Goal: Task Accomplishment & Management: Use online tool/utility

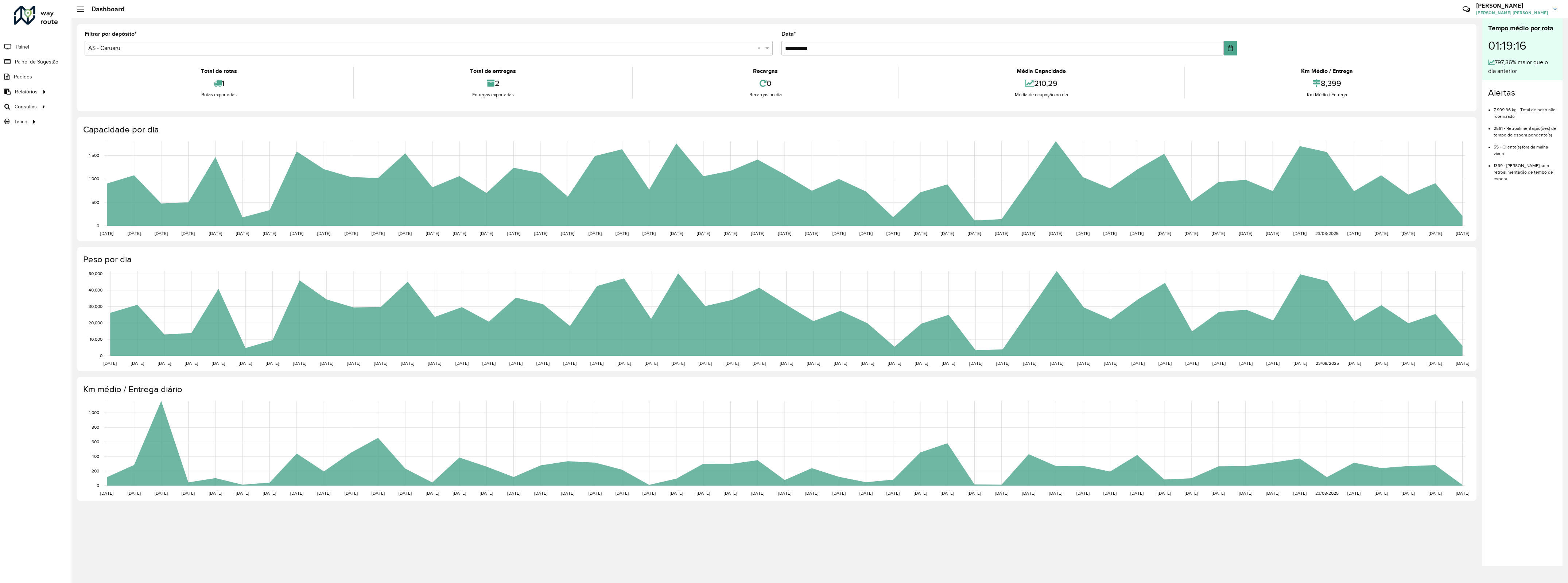
click at [54, 251] on div "Roteirizador AmbevTech Painel Painel de Sugestão Pedidos Relatórios Clientes Cl…" at bounding box center [35, 291] width 71 height 583
click at [43, 220] on div "Roteirizador AmbevTech Painel Painel de Sugestão Pedidos Relatórios Clientes Cl…" at bounding box center [35, 291] width 71 height 583
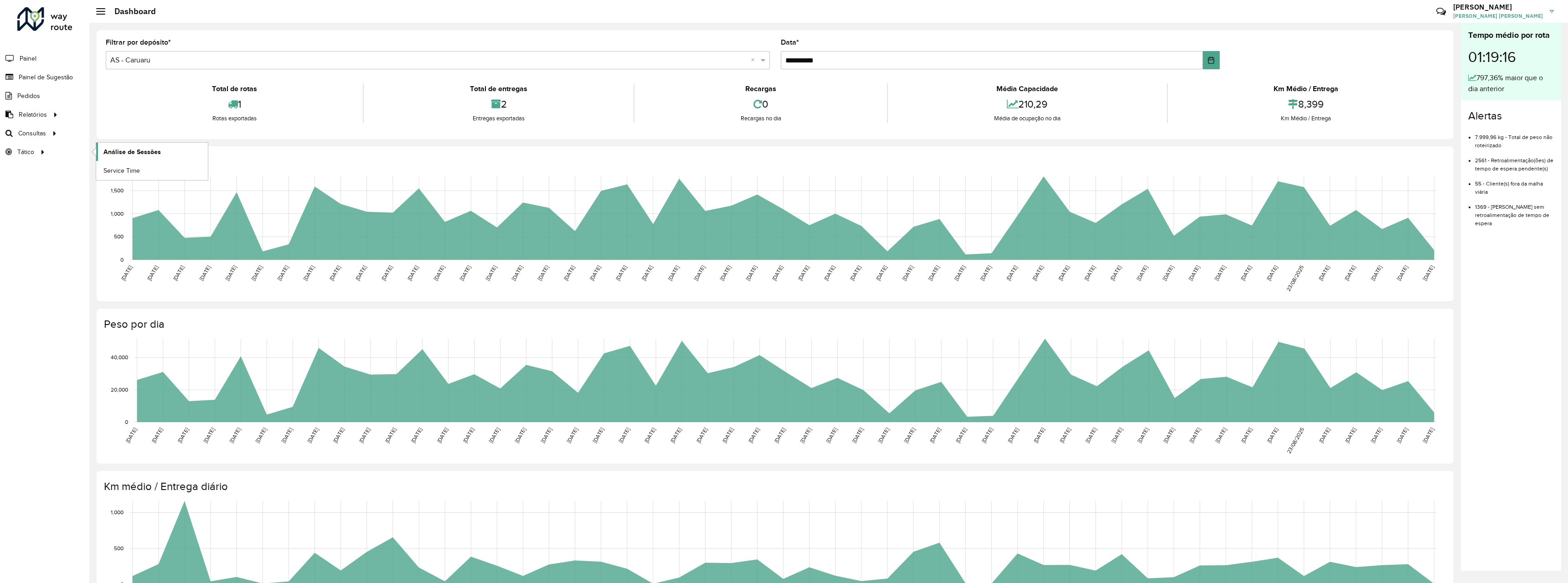
click at [157, 149] on span "Análise de Sessões" at bounding box center [132, 151] width 57 height 10
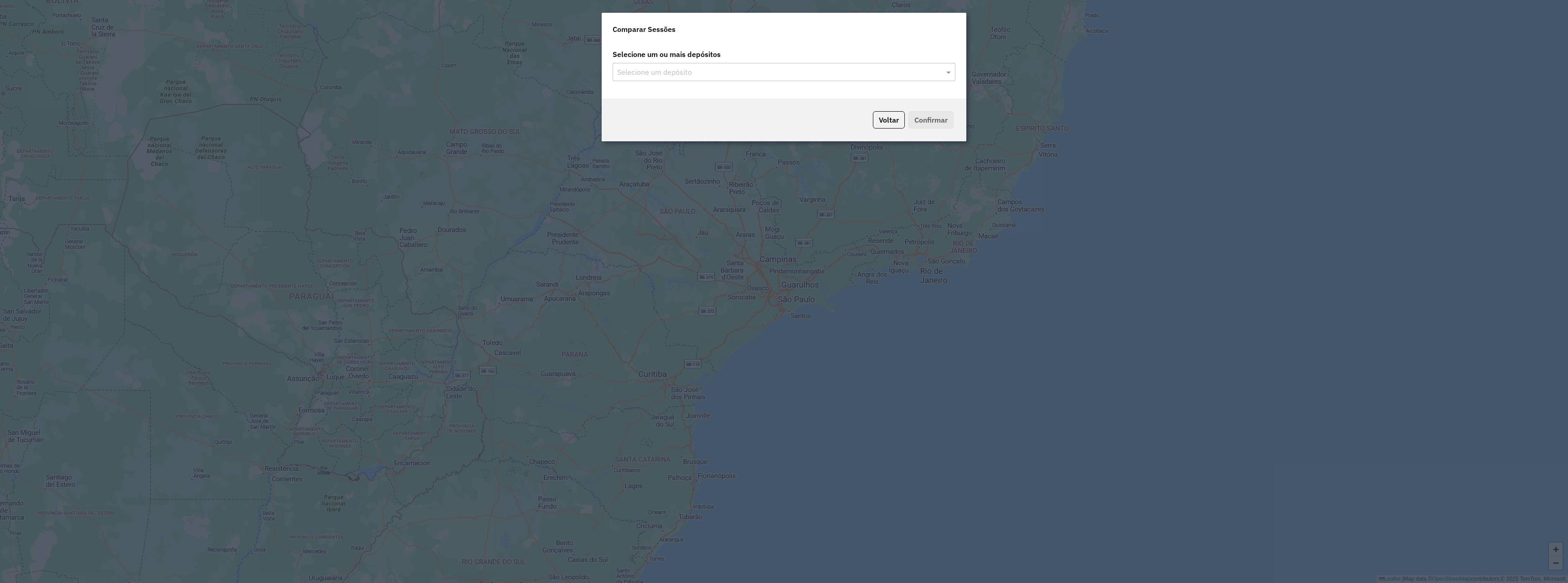
click at [778, 77] on input "text" at bounding box center [779, 72] width 329 height 11
click at [737, 54] on label "Selecione um ou mais depósitos" at bounding box center [784, 54] width 354 height 18
click at [778, 75] on input "text" at bounding box center [779, 72] width 329 height 11
type input "******"
click at [740, 97] on div "CDD Piracicaba" at bounding box center [784, 98] width 342 height 15
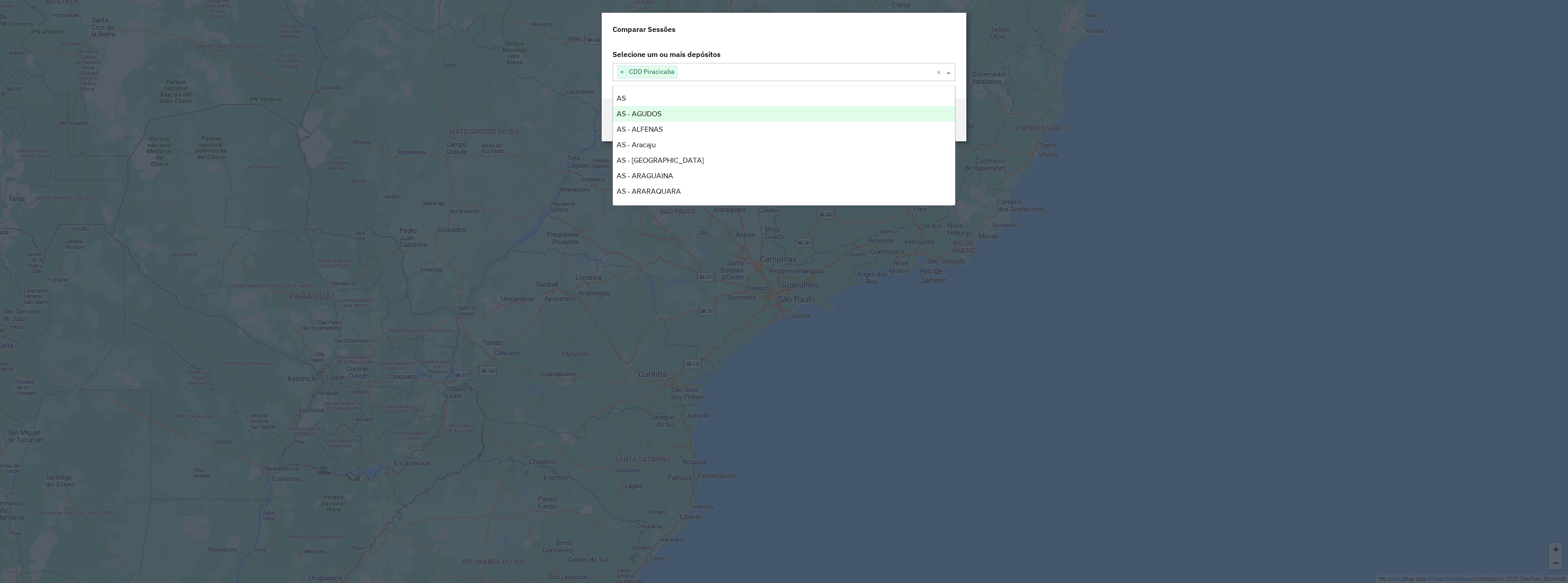
click at [962, 80] on div "Selecione um ou mais depósitos Selecione um depósito × CDD Piracicaba ×" at bounding box center [784, 70] width 364 height 56
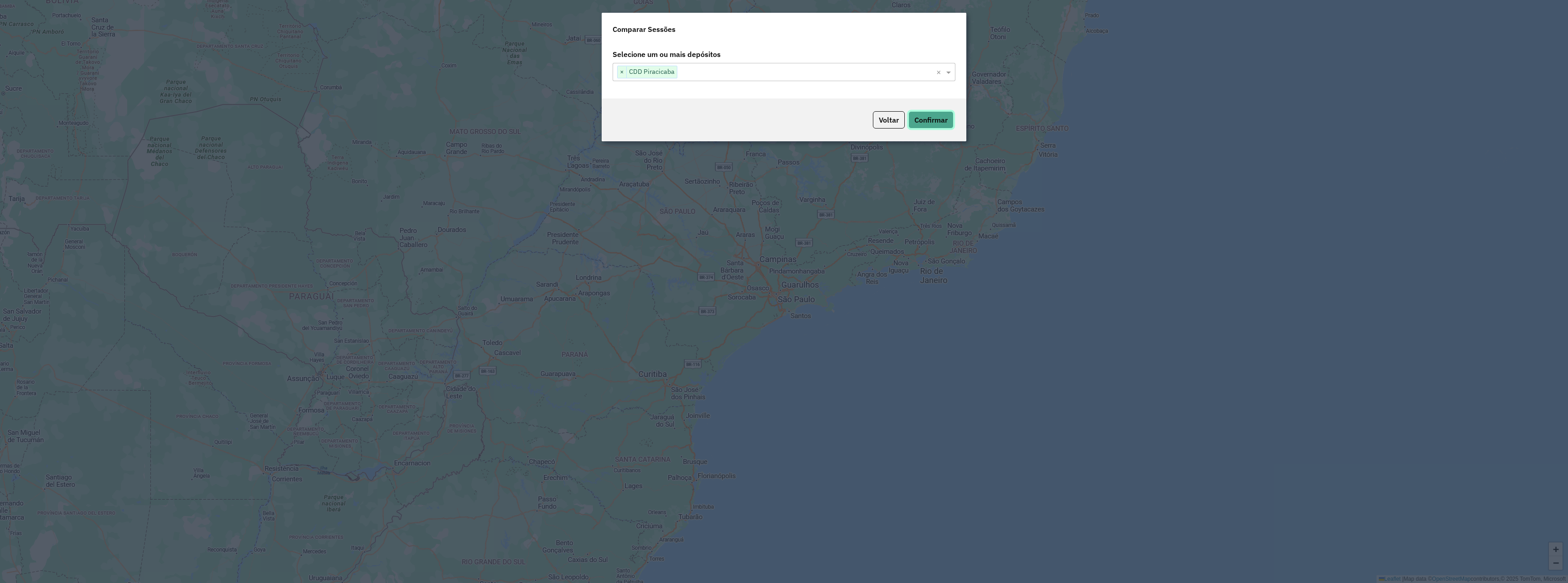
click at [940, 117] on button "Confirmar" at bounding box center [930, 119] width 45 height 18
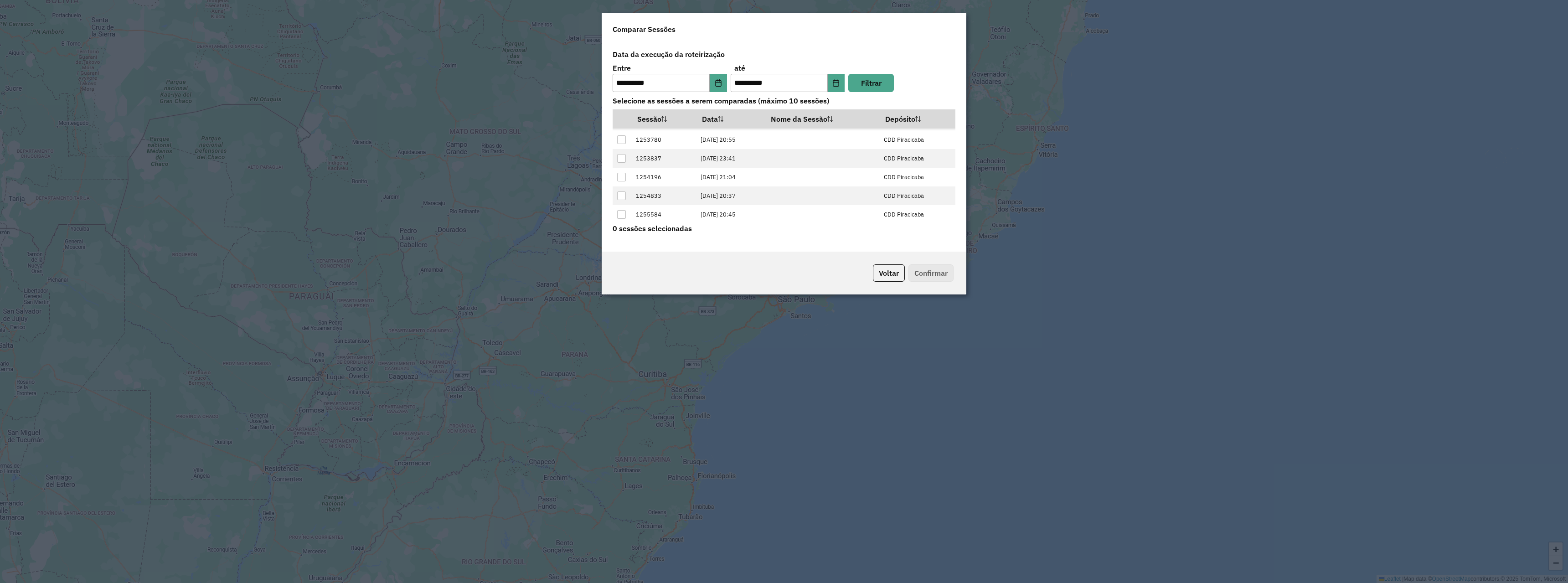
scroll to position [92, 0]
drag, startPoint x: 698, startPoint y: 214, endPoint x: 733, endPoint y: 211, distance: 35.1
click at [733, 211] on td "29/08/2025 20:45" at bounding box center [730, 213] width 68 height 19
click at [736, 213] on td "29/08/2025 20:45" at bounding box center [730, 213] width 68 height 19
drag, startPoint x: 733, startPoint y: 213, endPoint x: 748, endPoint y: 214, distance: 15.0
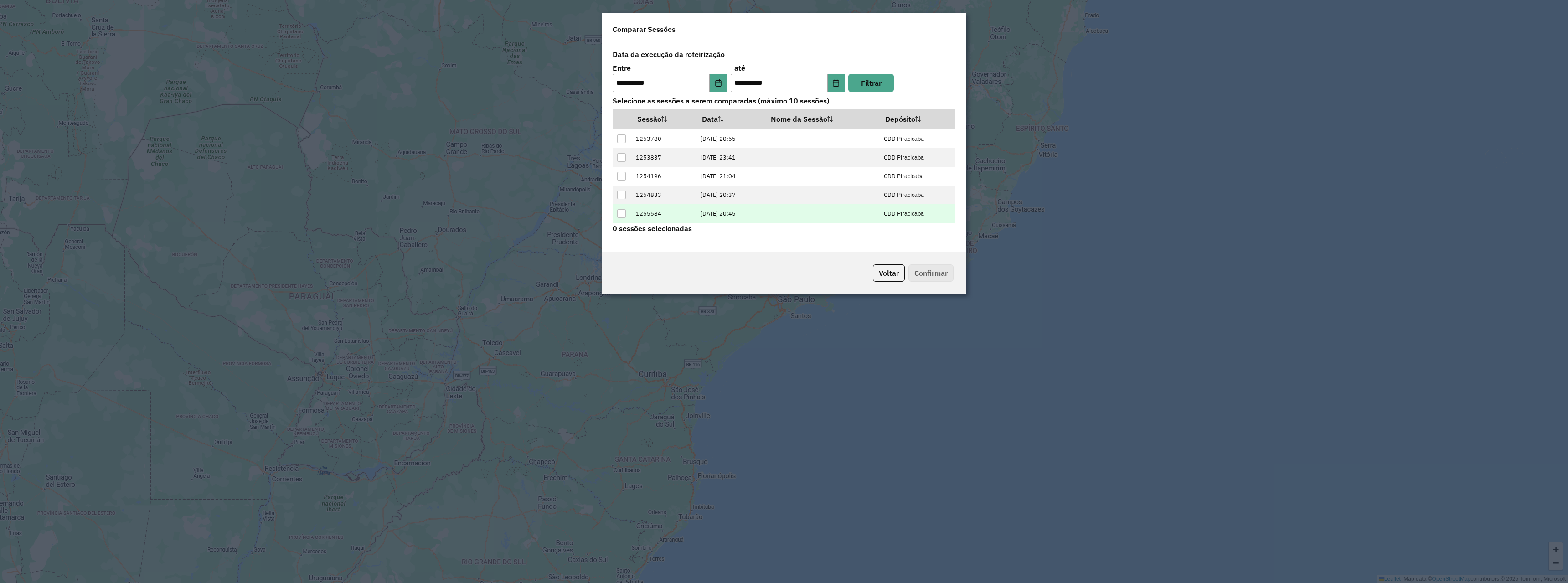
click at [748, 214] on td "29/08/2025 20:45" at bounding box center [730, 213] width 68 height 19
click at [725, 217] on td "29/08/2025 20:45" at bounding box center [730, 213] width 68 height 19
drag, startPoint x: 730, startPoint y: 213, endPoint x: 693, endPoint y: 213, distance: 37.0
click at [695, 213] on td "29/08/2025 20:45" at bounding box center [730, 213] width 68 height 19
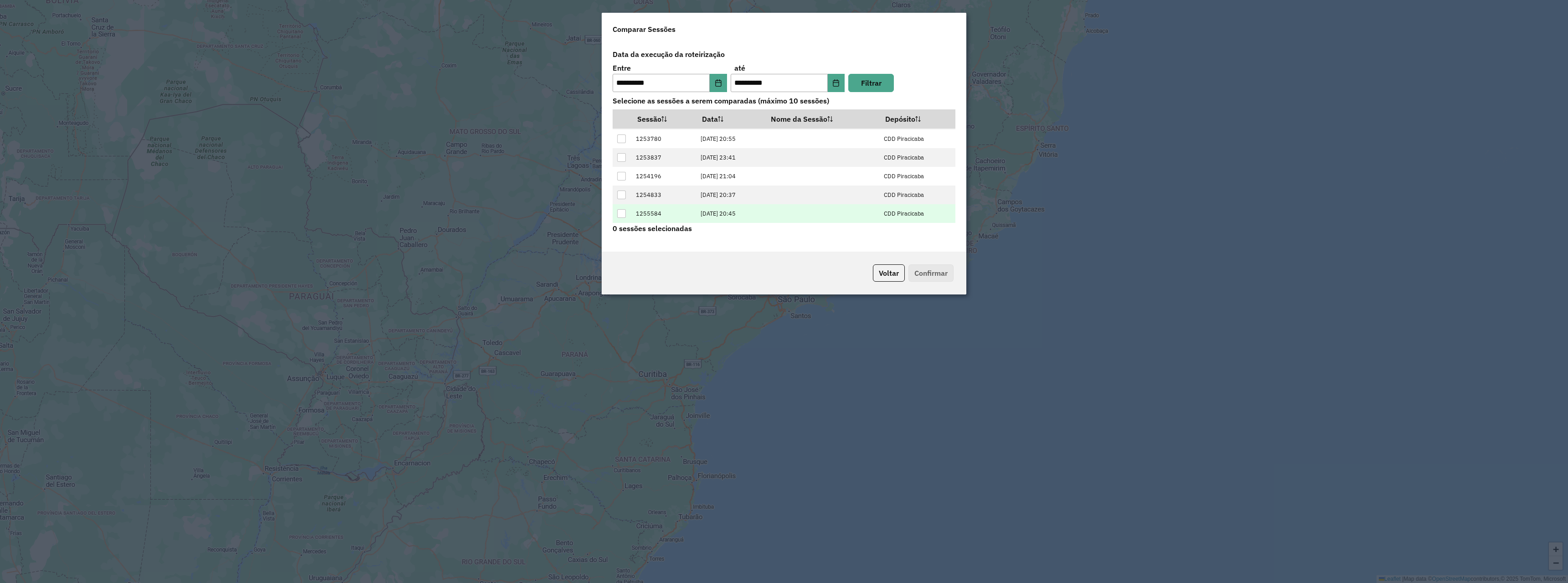
click at [622, 214] on div at bounding box center [621, 213] width 8 height 8
click at [925, 271] on button "Confirmar" at bounding box center [930, 272] width 45 height 18
